Goal: Obtain resource: Obtain resource

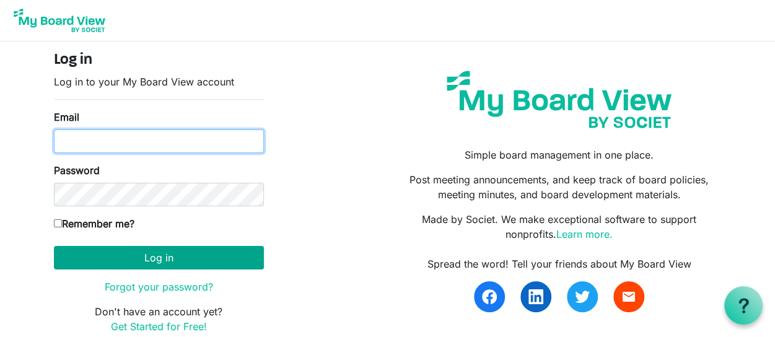
type input "ahorsman@e360s.ca"
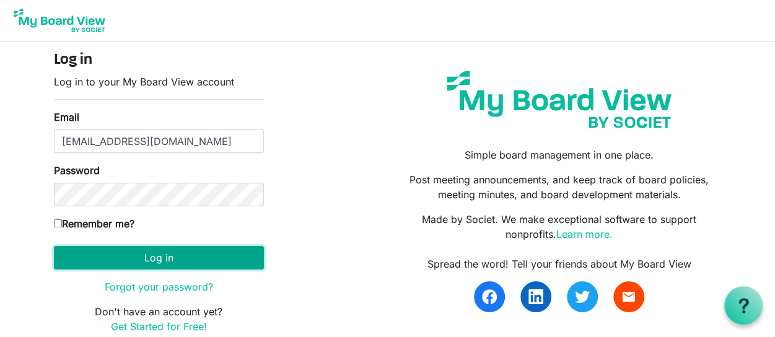
click at [162, 260] on button "Log in" at bounding box center [159, 258] width 210 height 24
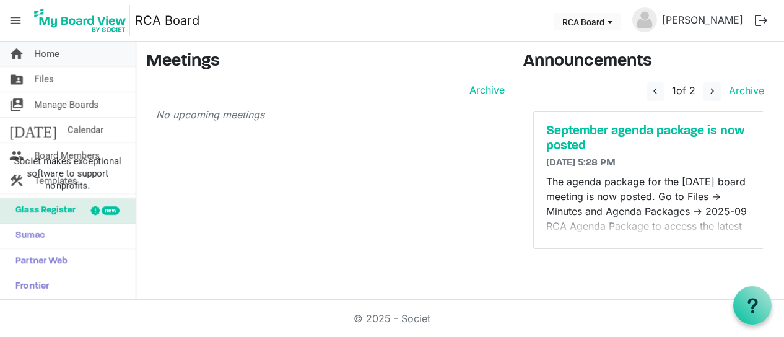
click at [59, 48] on link "home Home" at bounding box center [68, 53] width 136 height 25
click at [51, 50] on span "Home" at bounding box center [46, 53] width 25 height 25
click at [64, 82] on link "folder_shared Files" at bounding box center [68, 79] width 136 height 25
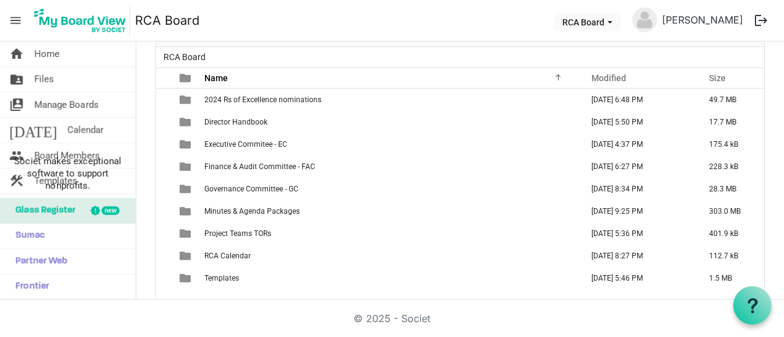
scroll to position [90, 0]
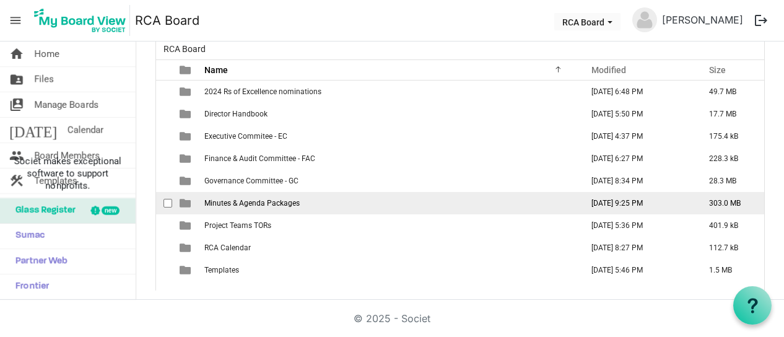
click at [224, 199] on span "Minutes & Agenda Packages" at bounding box center [251, 203] width 95 height 9
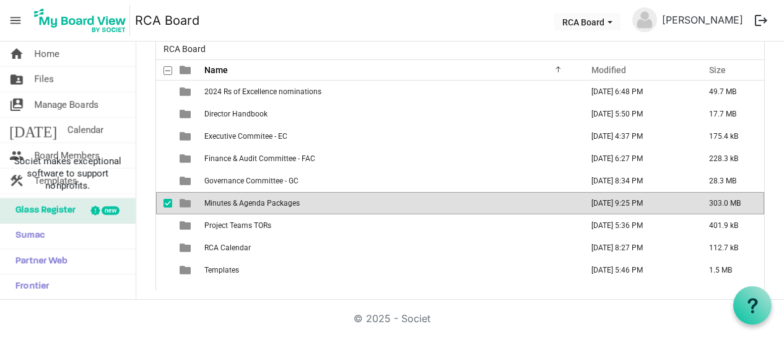
click at [224, 199] on span "Minutes & Agenda Packages" at bounding box center [251, 203] width 95 height 9
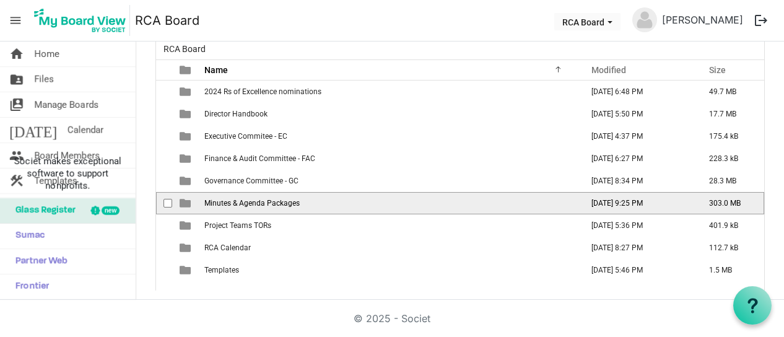
click at [224, 199] on span "Minutes & Agenda Packages" at bounding box center [251, 203] width 95 height 9
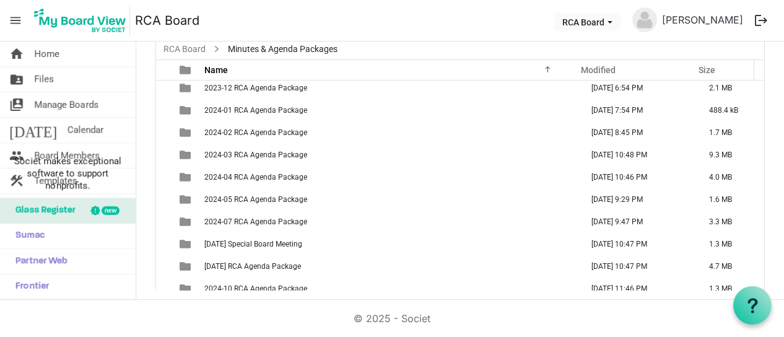
scroll to position [570, 0]
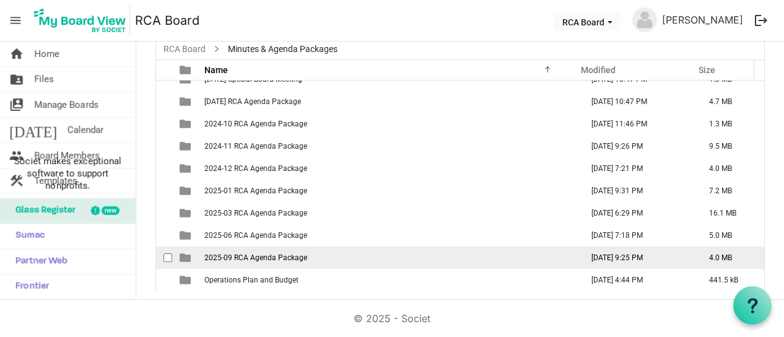
click at [203, 256] on td "2025-09 RCA Agenda Package" at bounding box center [390, 257] width 378 height 22
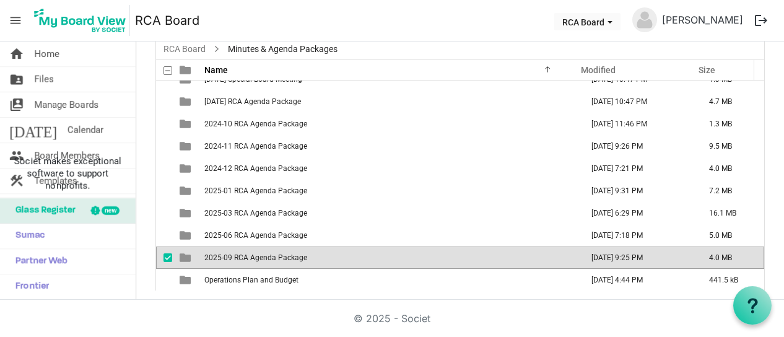
click at [203, 256] on td "2025-09 RCA Agenda Package" at bounding box center [390, 257] width 378 height 22
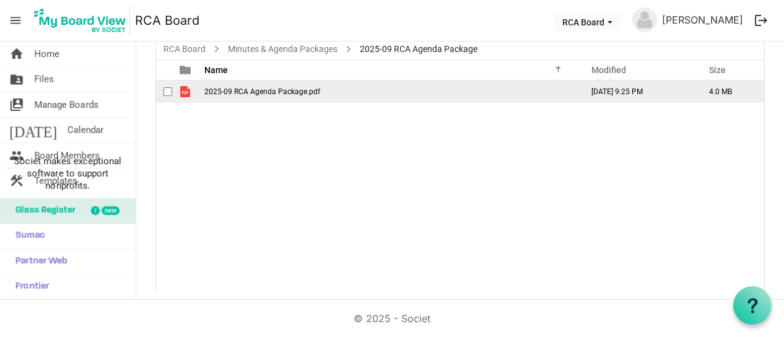
click at [226, 90] on span "2025-09 RCA Agenda Package.pdf" at bounding box center [262, 91] width 116 height 9
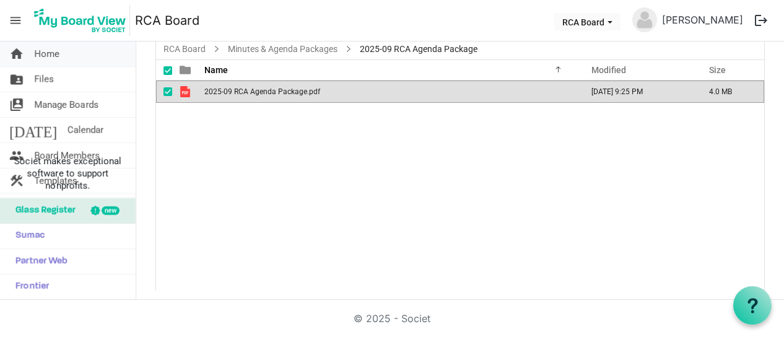
click at [46, 49] on span "Home" at bounding box center [46, 53] width 25 height 25
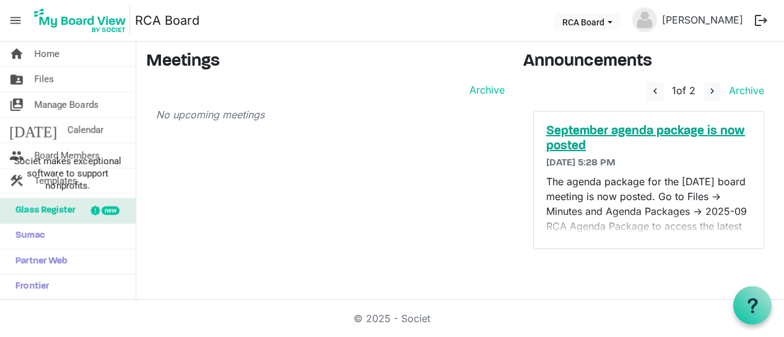
click at [637, 124] on h5 "September agenda package is now posted" at bounding box center [648, 139] width 205 height 30
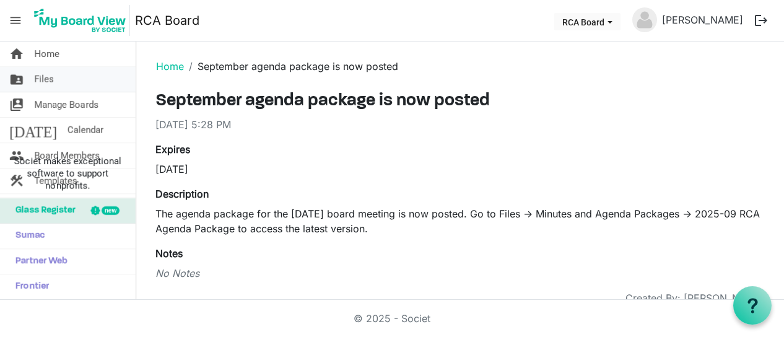
click at [51, 74] on span "Files" at bounding box center [44, 79] width 20 height 25
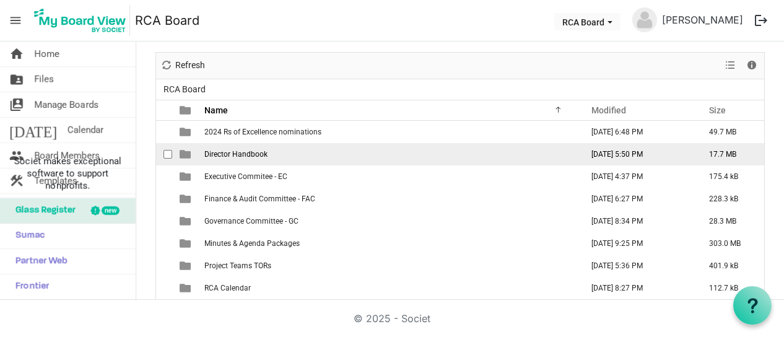
scroll to position [90, 0]
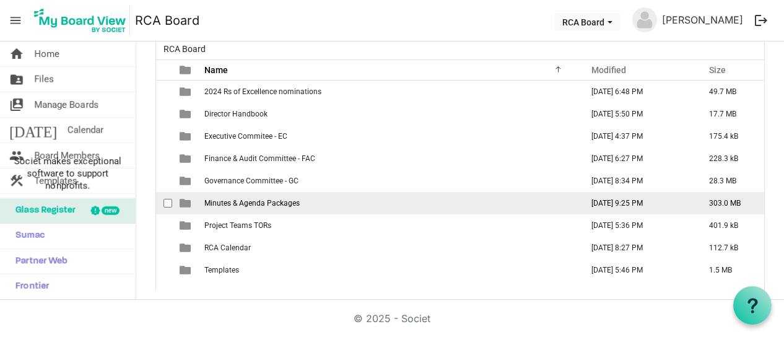
click at [240, 199] on span "Minutes & Agenda Packages" at bounding box center [251, 203] width 95 height 9
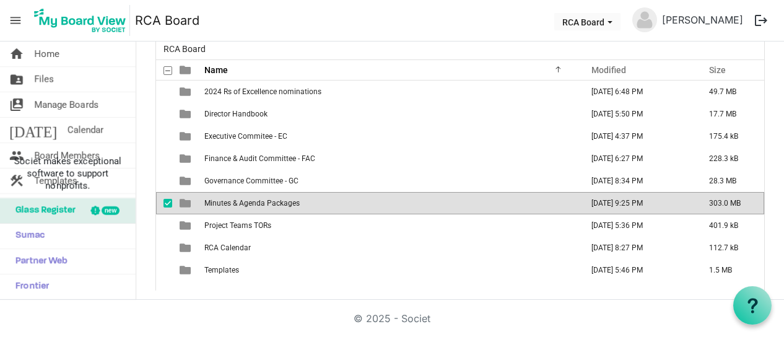
click at [240, 199] on span "Minutes & Agenda Packages" at bounding box center [251, 203] width 95 height 9
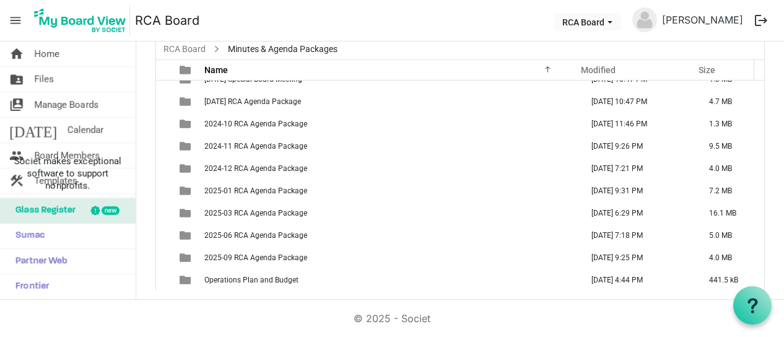
scroll to position [570, 0]
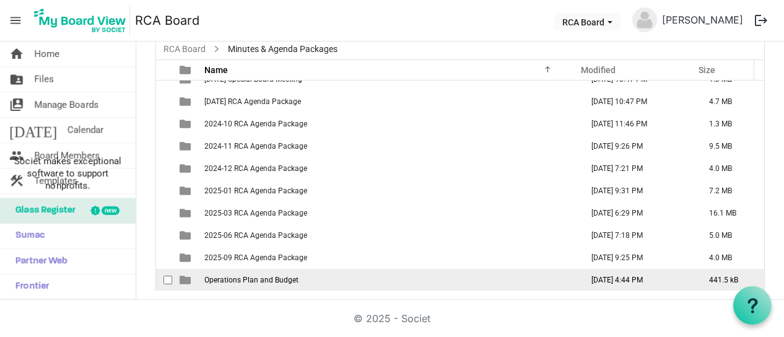
click at [246, 284] on td "Operations Plan and Budget" at bounding box center [390, 280] width 378 height 22
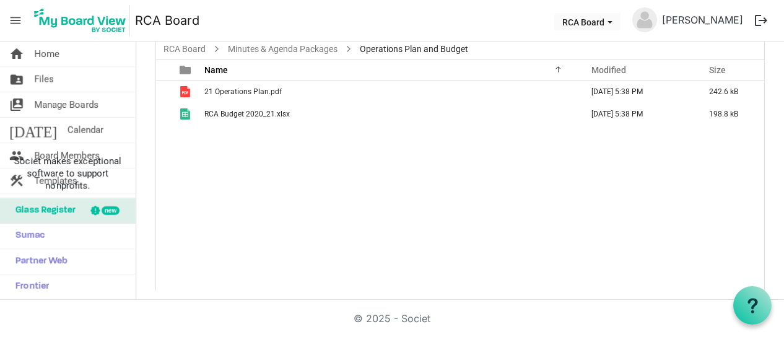
scroll to position [0, 0]
click at [51, 75] on span "Files" at bounding box center [44, 79] width 20 height 25
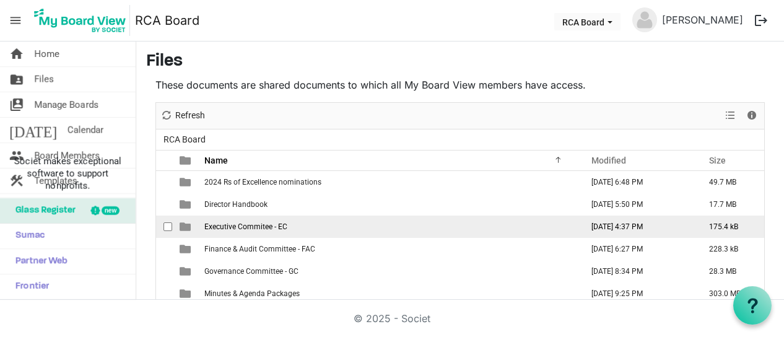
scroll to position [90, 0]
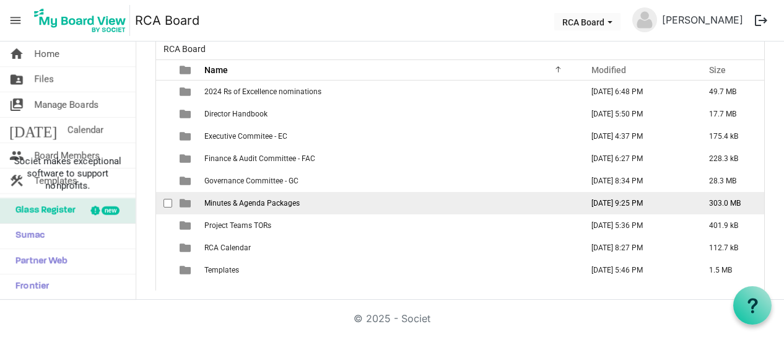
click at [273, 200] on span "Minutes & Agenda Packages" at bounding box center [251, 203] width 95 height 9
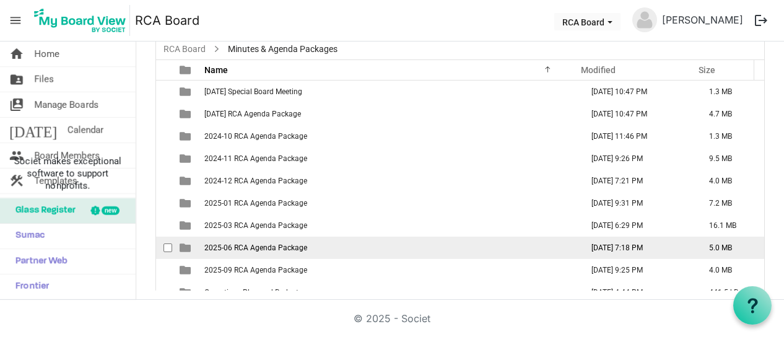
scroll to position [570, 0]
